Goal: Check status

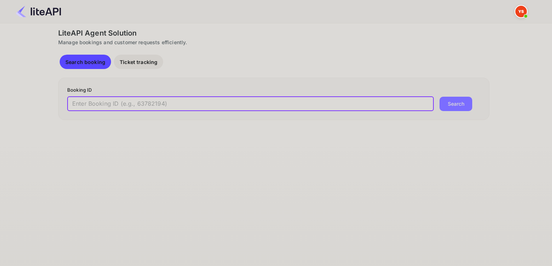
click at [136, 105] on input "text" at bounding box center [250, 104] width 367 height 14
paste input "7895535"
type input "7895535"
click at [440, 97] on button "Search" at bounding box center [456, 104] width 33 height 14
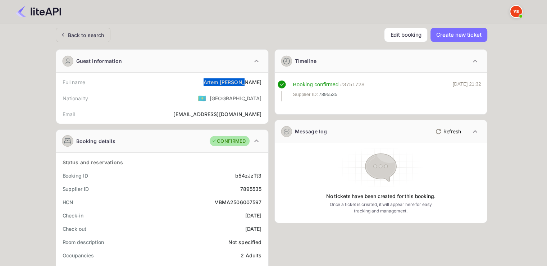
drag, startPoint x: 221, startPoint y: 81, endPoint x: 260, endPoint y: 81, distance: 39.6
click at [260, 81] on div "Full name [PERSON_NAME]" at bounding box center [162, 82] width 206 height 13
copy div "[PERSON_NAME]"
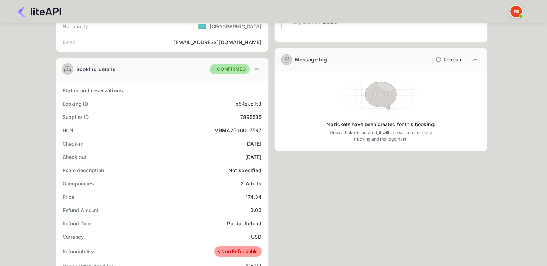
scroll to position [108, 0]
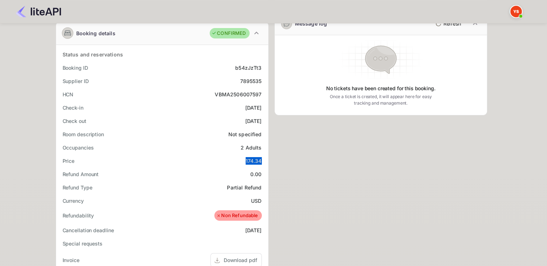
drag, startPoint x: 245, startPoint y: 157, endPoint x: 260, endPoint y: 157, distance: 15.8
click at [260, 157] on div "Price 174.34" at bounding box center [162, 160] width 206 height 13
copy div "174.34"
